Goal: Navigation & Orientation: Find specific page/section

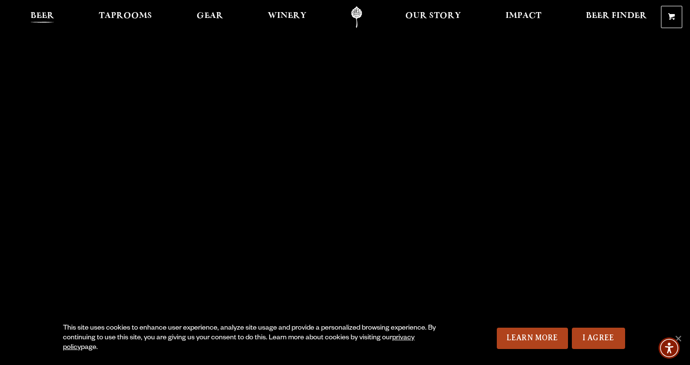
click at [36, 11] on link "Beer" at bounding box center [42, 17] width 36 height 22
click at [43, 18] on span "Beer" at bounding box center [43, 16] width 24 height 8
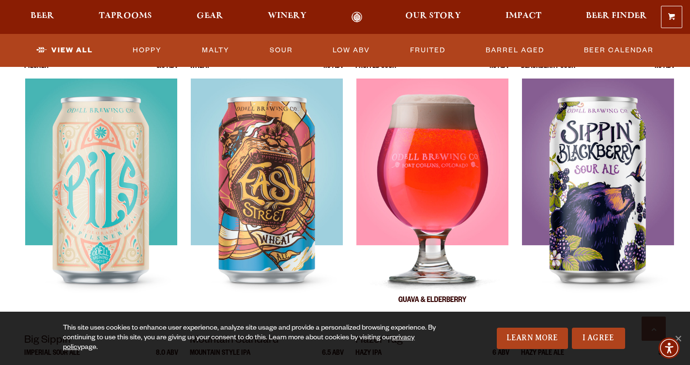
scroll to position [734, 0]
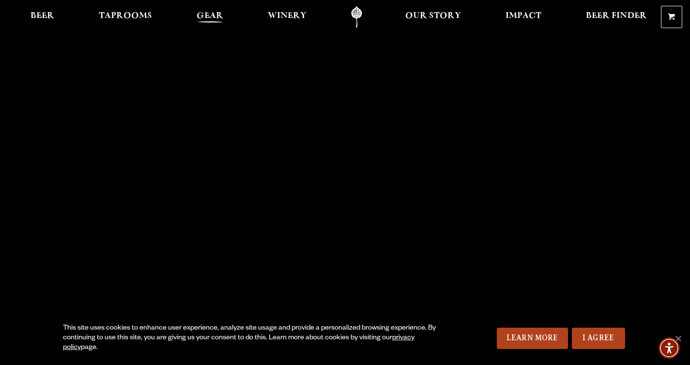
click at [210, 12] on span "Gear" at bounding box center [210, 16] width 27 height 8
